Goal: Information Seeking & Learning: Learn about a topic

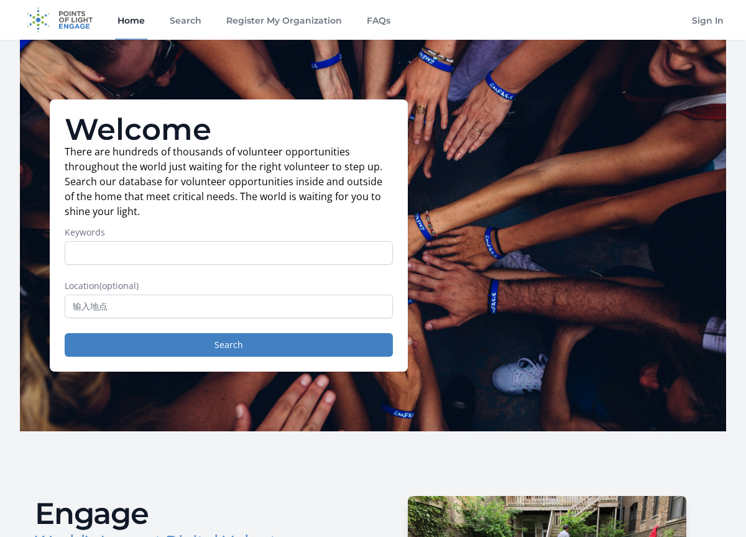
click at [280, 252] on input "Keywords" at bounding box center [229, 253] width 328 height 24
type input "f"
type input "suit for teenagers"
click at [175, 313] on input "text" at bounding box center [229, 307] width 328 height 24
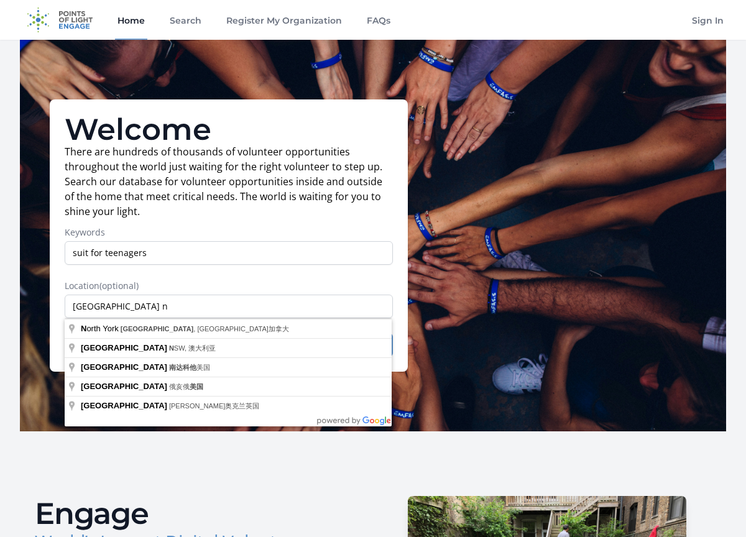
type input "[GEOGRAPHIC_DATA], [GEOGRAPHIC_DATA], [GEOGRAPHIC_DATA]加拿大"
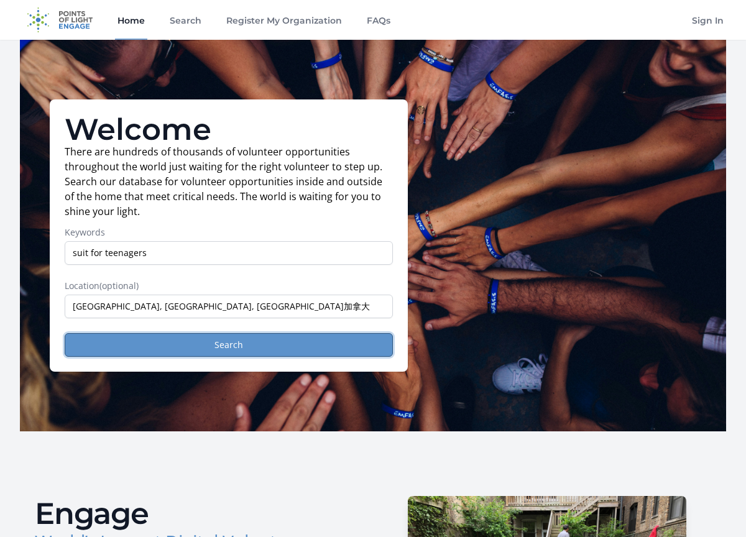
click at [132, 336] on button "Search" at bounding box center [229, 345] width 328 height 24
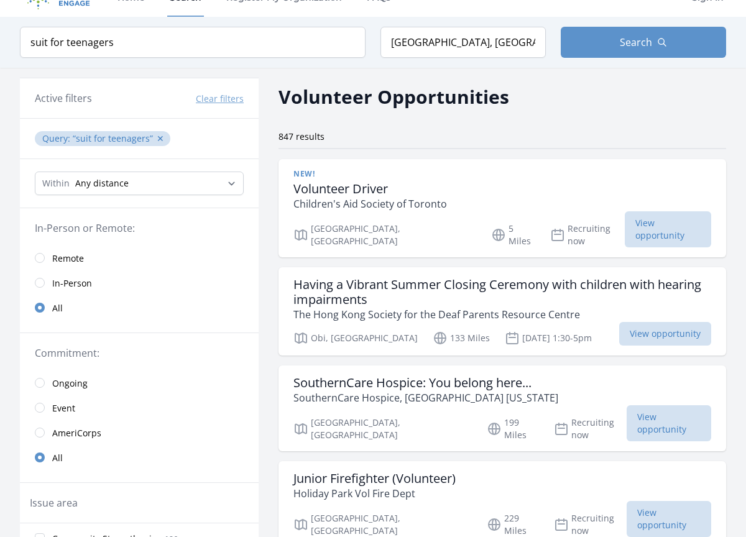
scroll to position [24, 0]
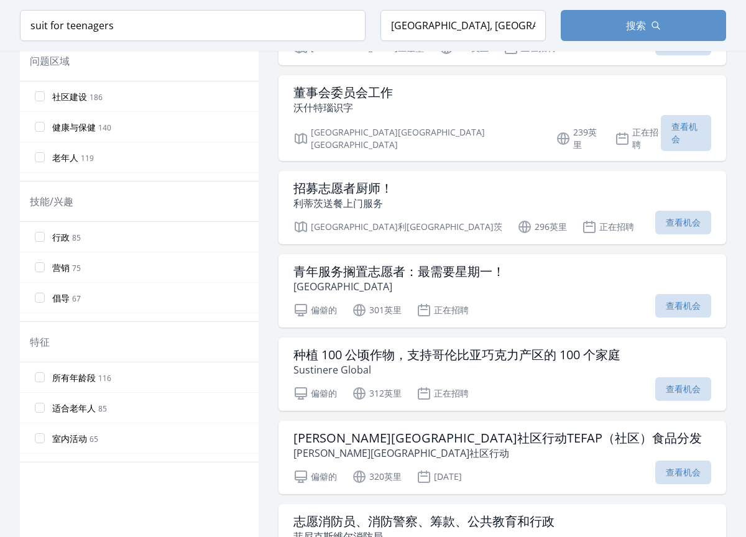
scroll to position [466, 0]
click at [499, 262] on font "青年服务搁置志愿者：最需要星期一！" at bounding box center [398, 270] width 211 height 17
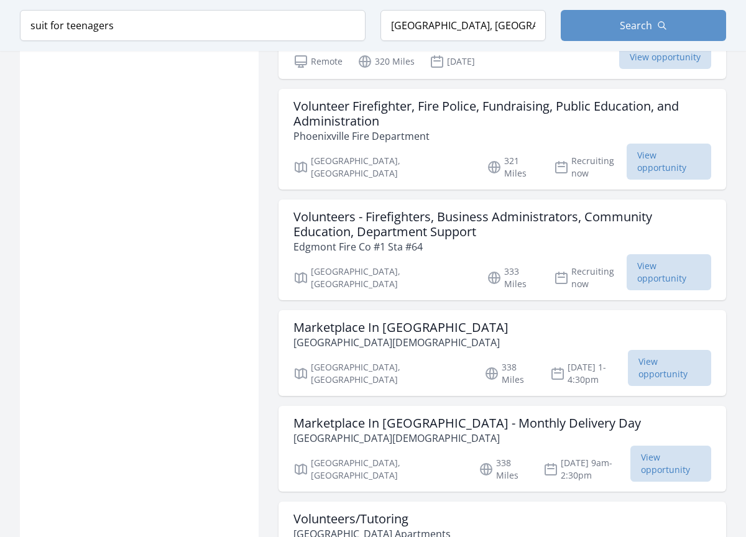
scroll to position [974, 0]
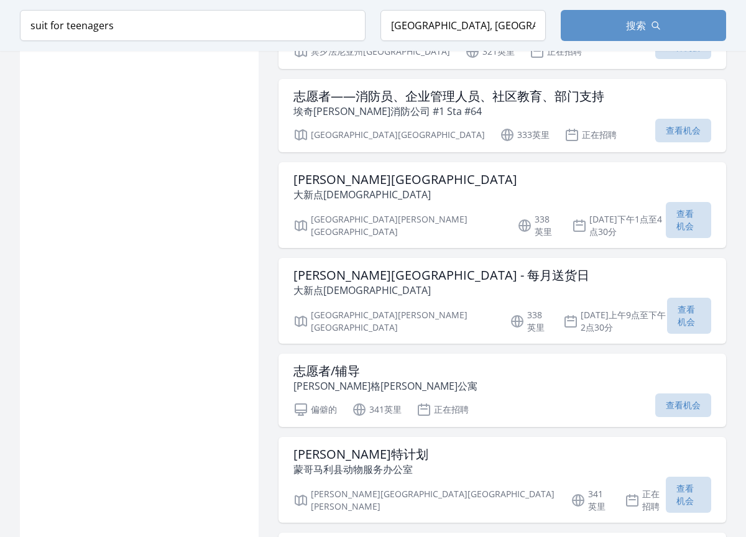
click at [223, 173] on div "有源滤波器 清除筛选条件 查询 ： 适合青少年 ✕ 之内 任意距离 ， 5英里 ， 20英里 ， 50英里 ， 100英里 亲自或远程： 偏僻的 亲自 全部 …" at bounding box center [139, 74] width 239 height 1894
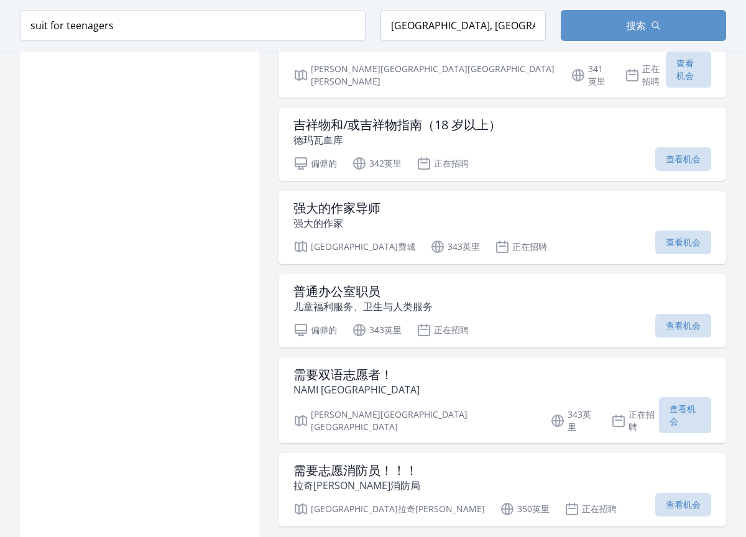
scroll to position [1403, 0]
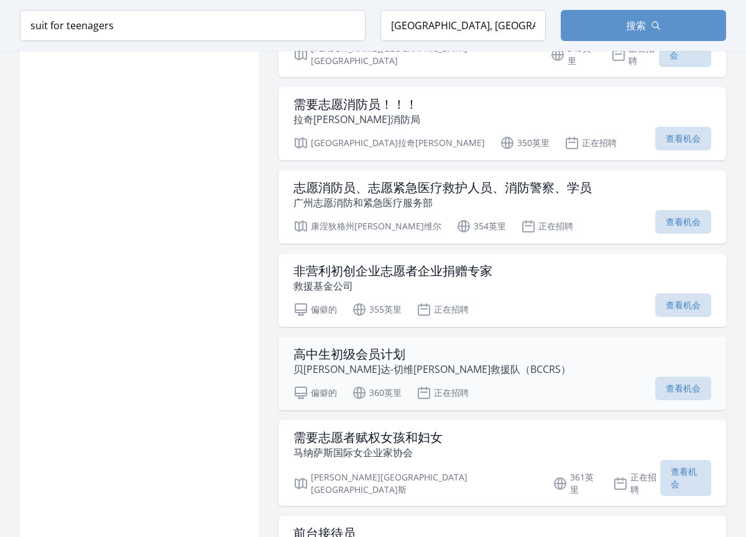
scroll to position [1792, 0]
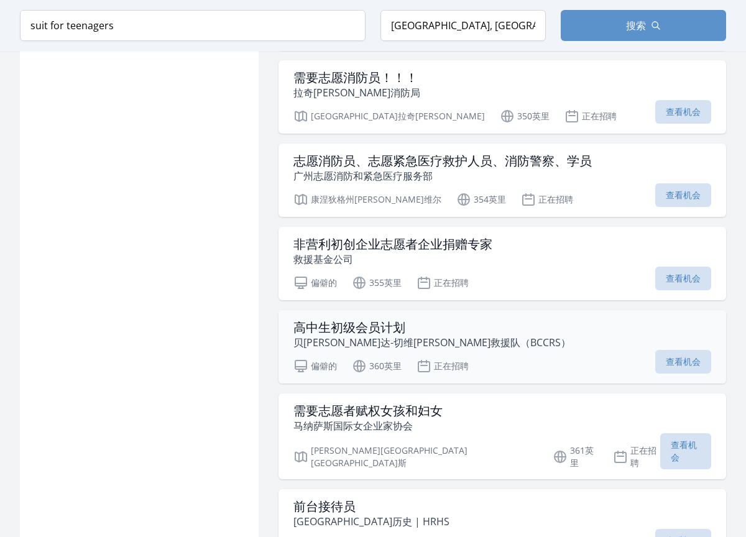
click at [394, 319] on font "高中生初级会员计划" at bounding box center [349, 327] width 112 height 17
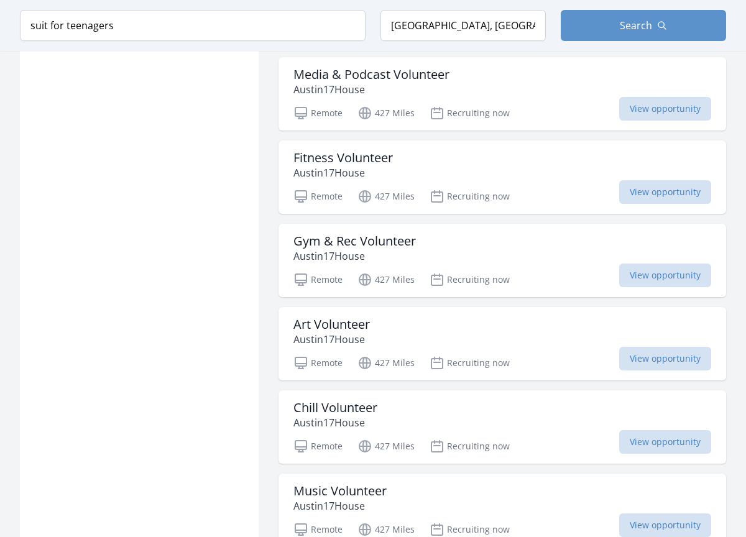
scroll to position [3169, 0]
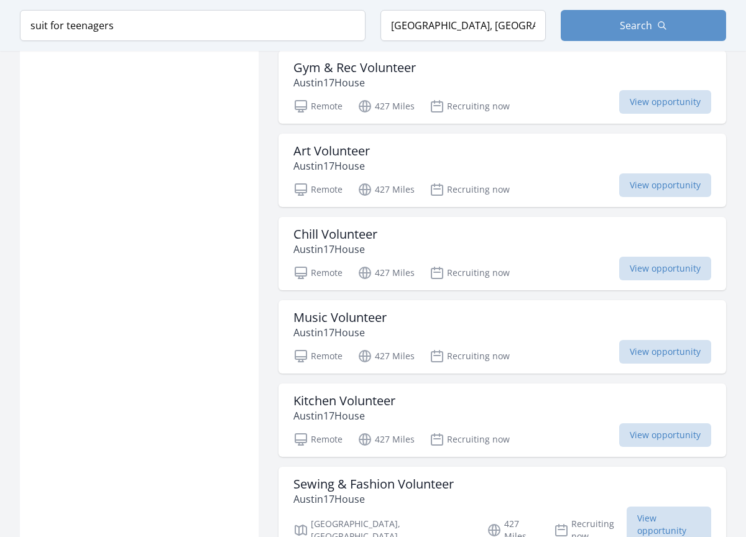
scroll to position [3308, 0]
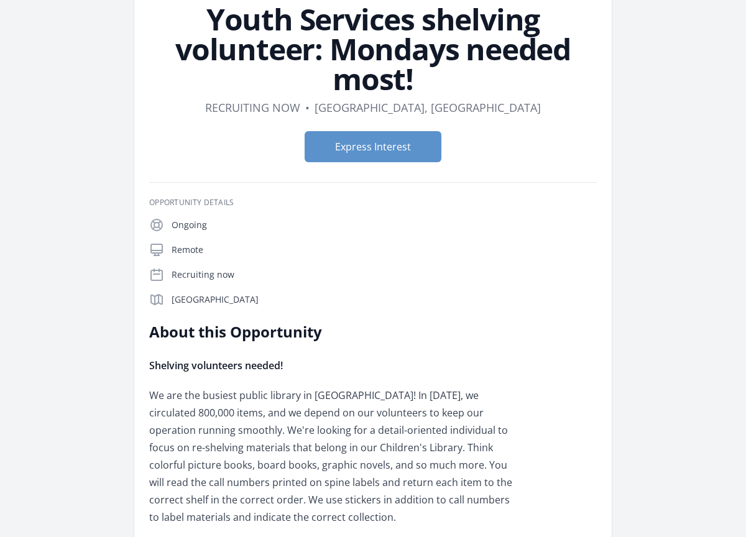
scroll to position [91, 0]
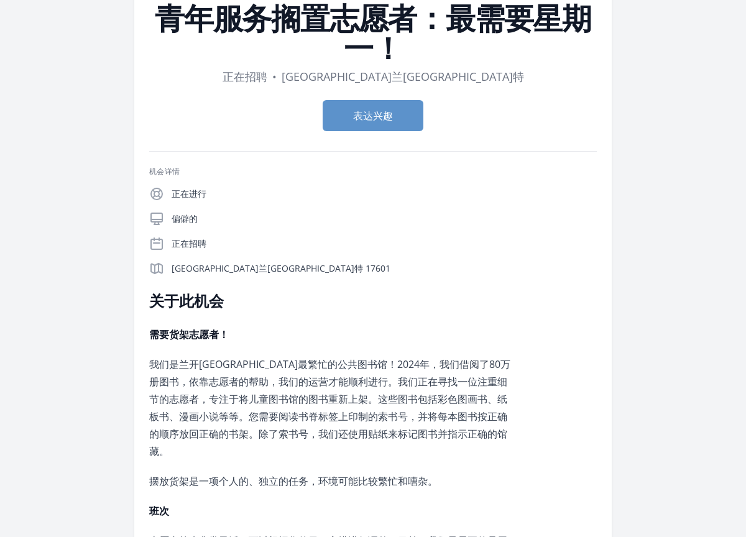
click at [527, 195] on p "正在进行" at bounding box center [384, 194] width 425 height 12
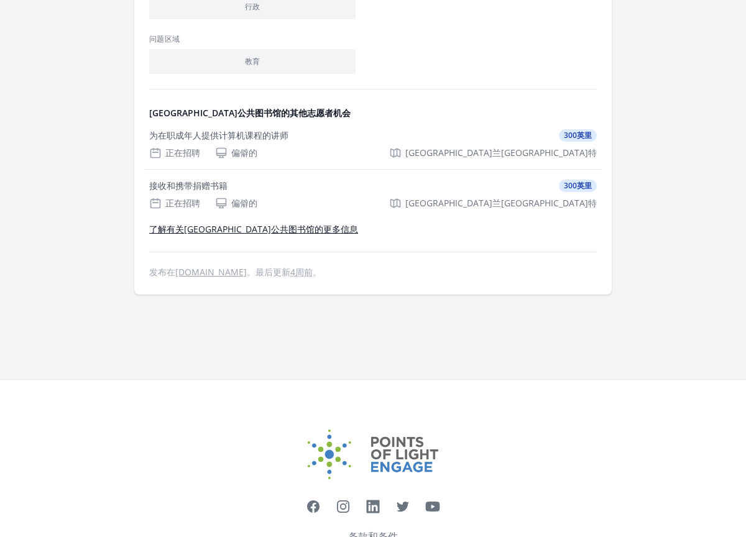
scroll to position [0, 0]
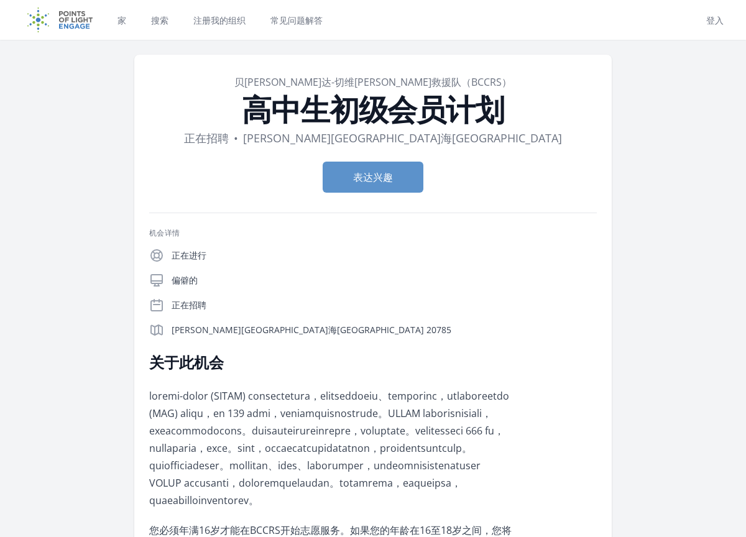
click at [585, 154] on div "表达兴趣" at bounding box center [373, 177] width 448 height 51
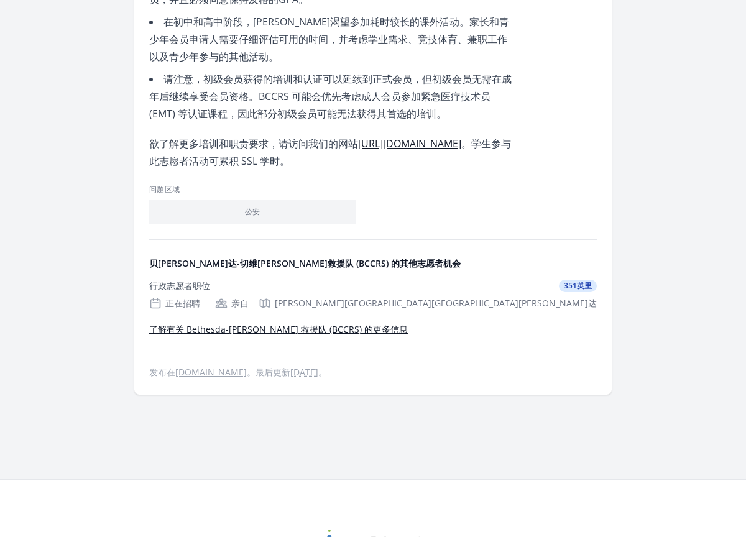
scroll to position [904, 0]
